Goal: Task Accomplishment & Management: Manage account settings

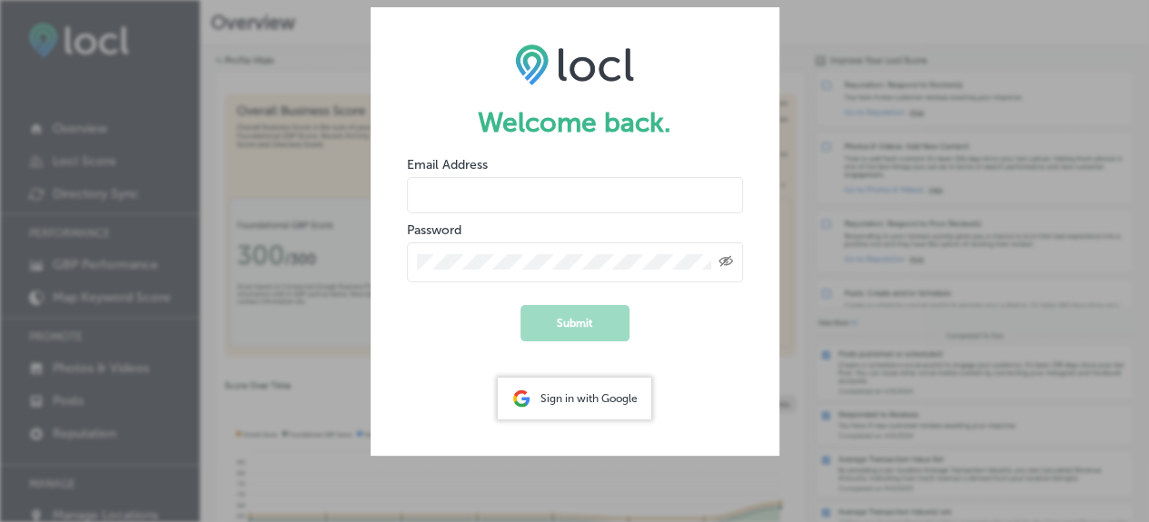
click at [449, 195] on input "email" at bounding box center [575, 195] width 336 height 36
type input "[EMAIL_ADDRESS][DOMAIN_NAME]"
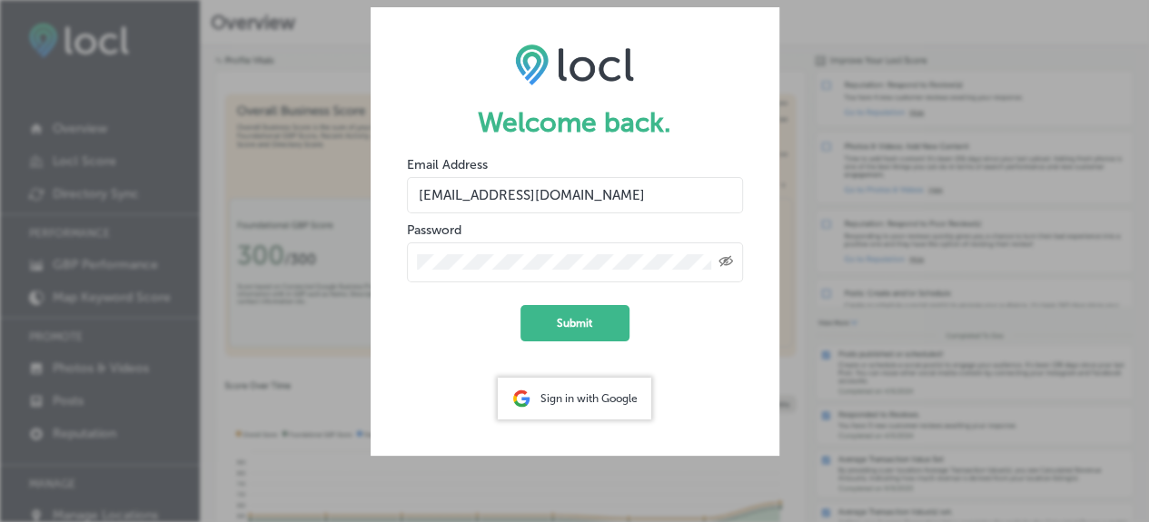
click at [521, 305] on button "Submit" at bounding box center [575, 323] width 109 height 36
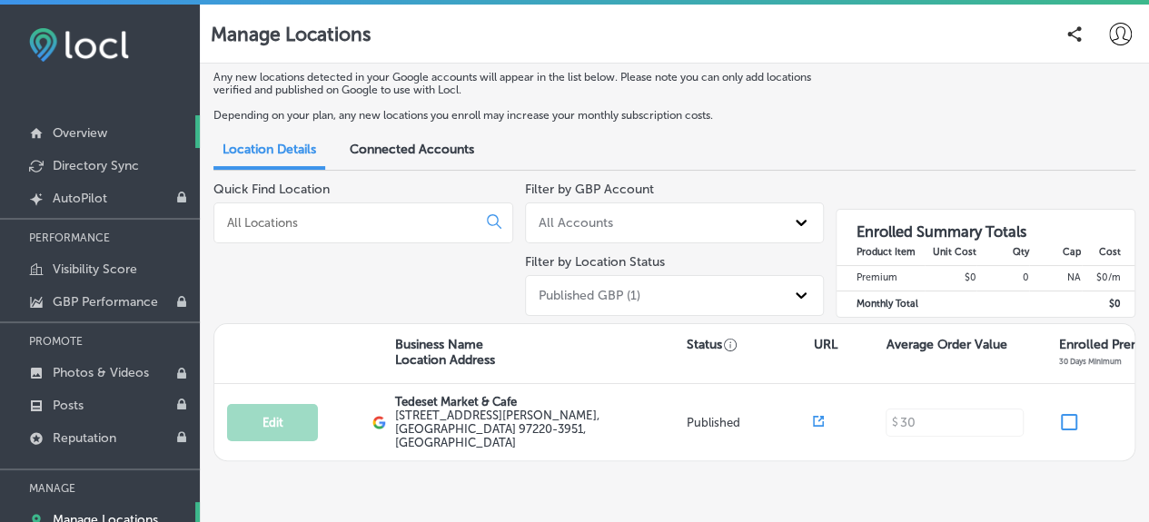
click at [64, 127] on p "Overview" at bounding box center [80, 132] width 55 height 15
